Goal: Information Seeking & Learning: Learn about a topic

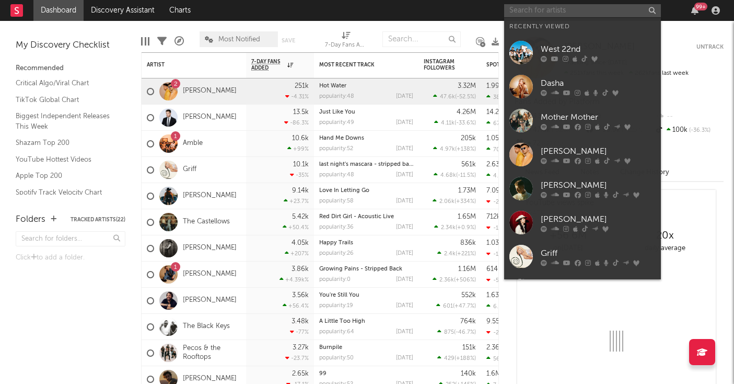
click at [548, 11] on input "text" at bounding box center [582, 10] width 157 height 13
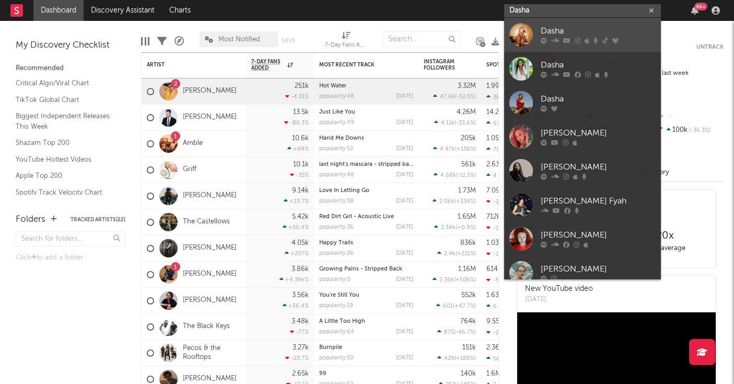
type input "Dasha"
click at [540, 37] on link "Dasha" at bounding box center [582, 35] width 157 height 34
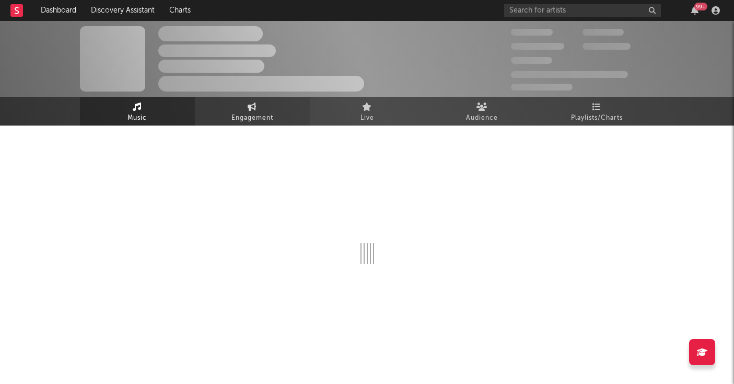
click at [252, 113] on span "Engagement" at bounding box center [252, 118] width 42 height 13
select select "1w"
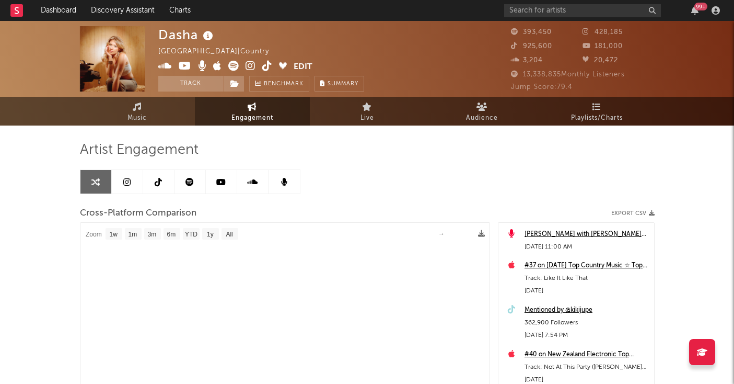
select select "1m"
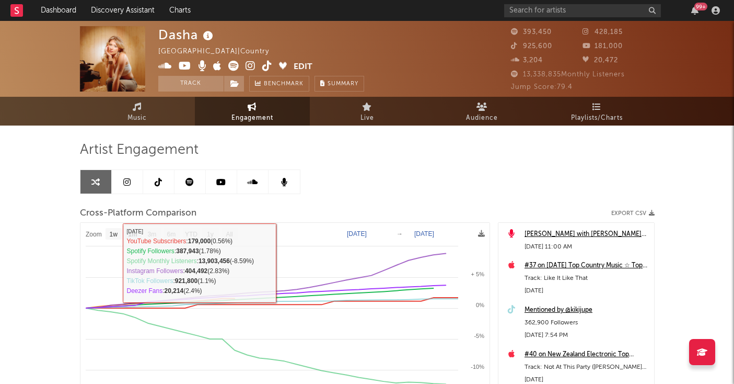
click at [131, 179] on link at bounding box center [127, 182] width 31 height 24
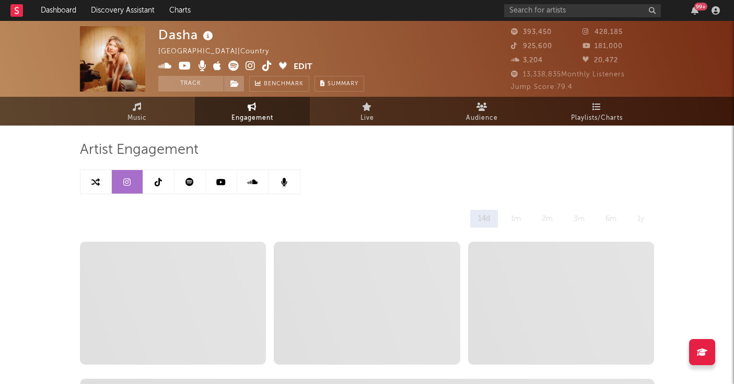
select select "6m"
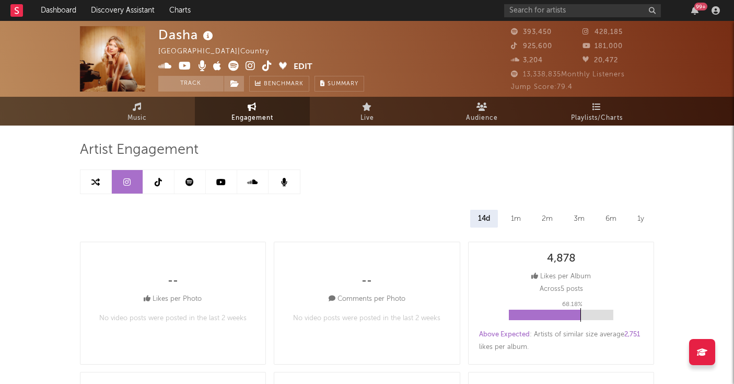
click at [100, 189] on link at bounding box center [95, 182] width 31 height 24
select select "1m"
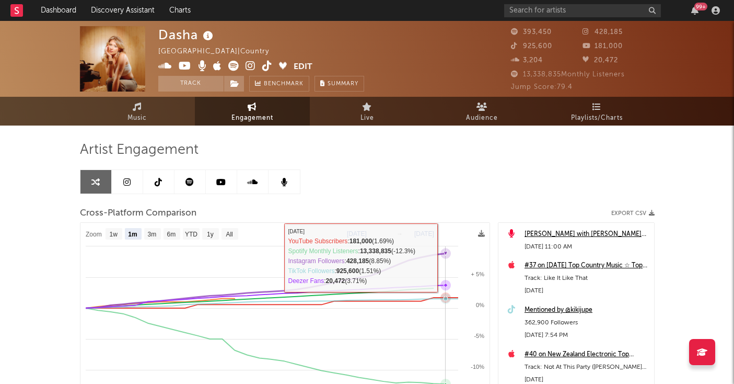
click at [446, 253] on icon at bounding box center [446, 253] width 4 height 4
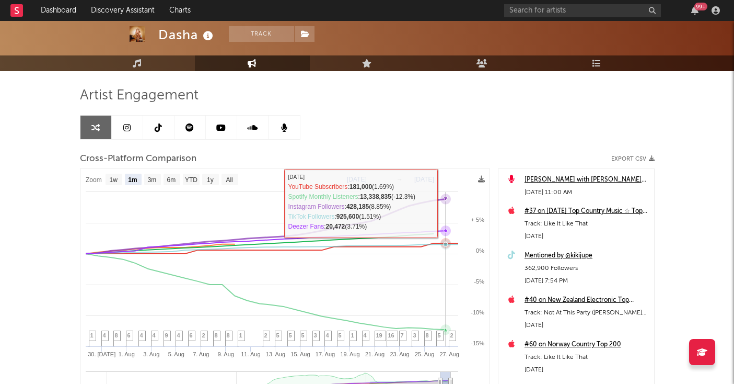
scroll to position [186, 0]
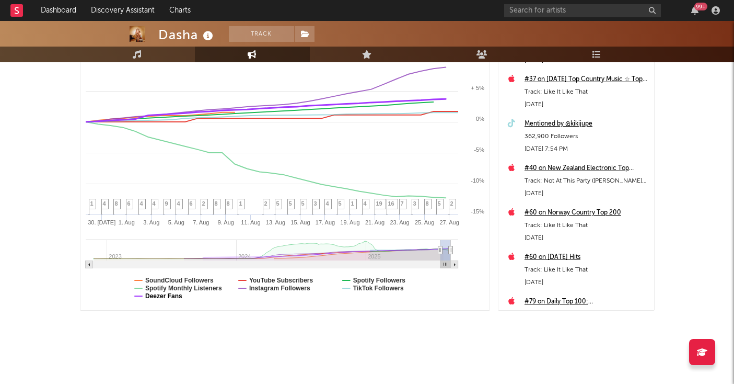
click at [157, 295] on text "Deezer Fans" at bounding box center [163, 295] width 37 height 7
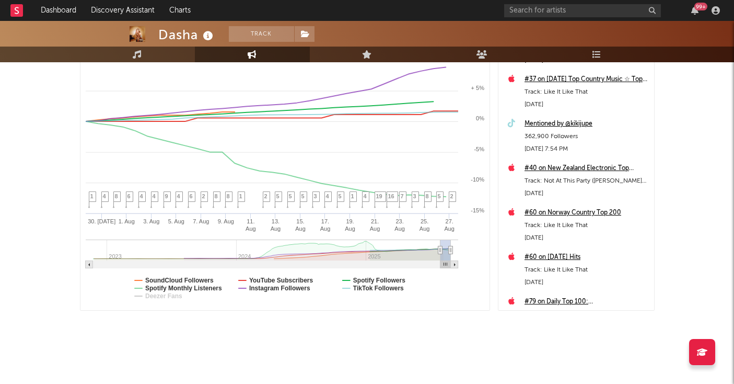
select select "1m"
click at [167, 289] on text "Spotify Monthly Listeners" at bounding box center [183, 287] width 77 height 7
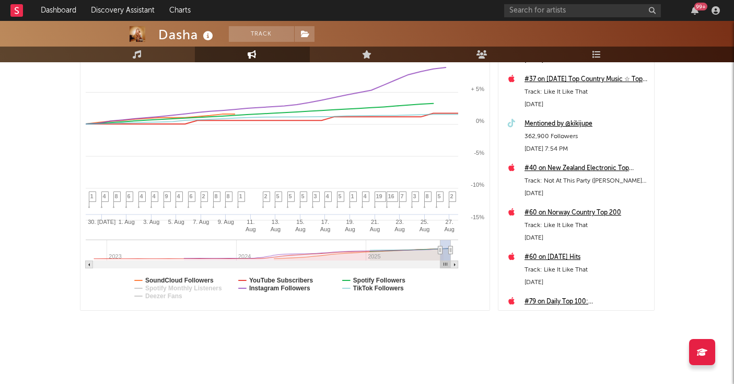
click at [167, 281] on text "SoundCloud Followers" at bounding box center [179, 279] width 68 height 7
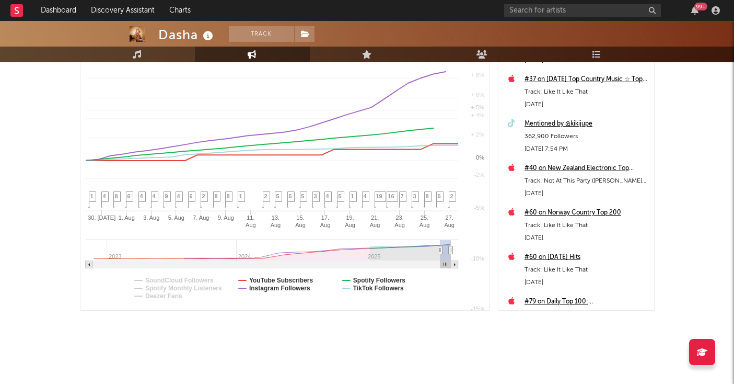
select select "1m"
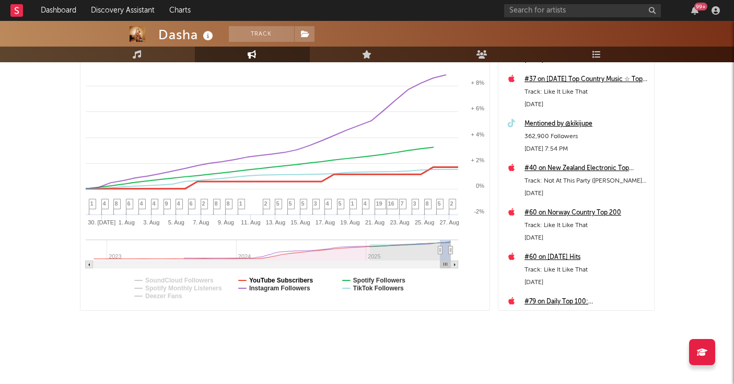
click at [269, 280] on text "YouTube Subscribers" at bounding box center [281, 279] width 64 height 7
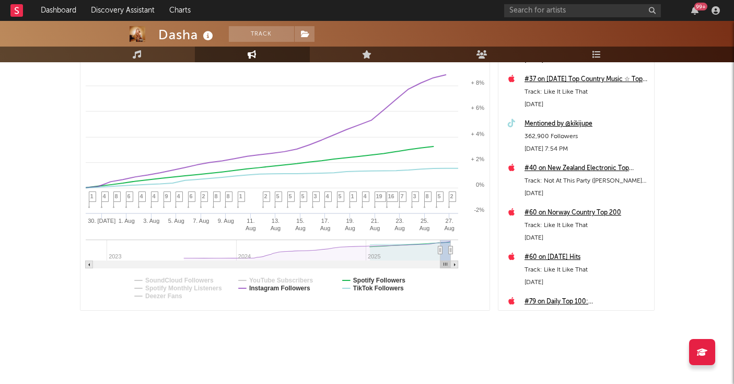
select select "1m"
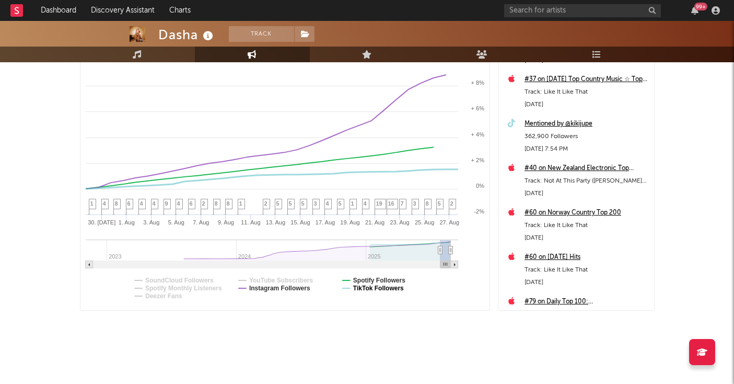
click at [366, 288] on text "TikTok Followers" at bounding box center [378, 287] width 51 height 7
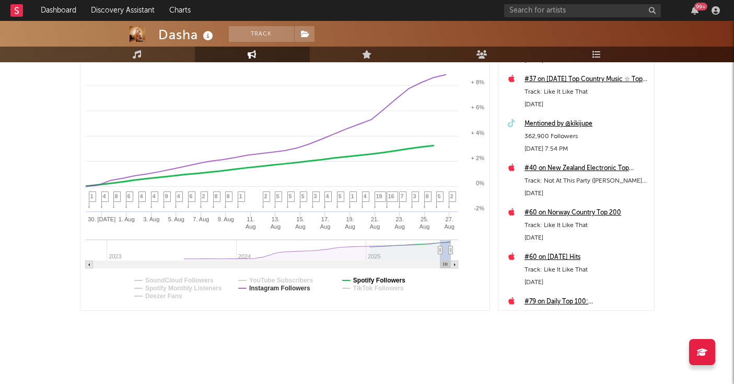
click at [366, 281] on text "Spotify Followers" at bounding box center [379, 279] width 52 height 7
select select "1m"
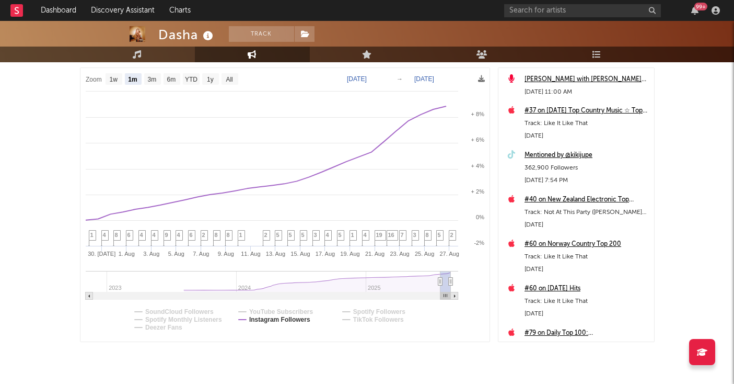
scroll to position [136, 0]
